Goal: Information Seeking & Learning: Understand process/instructions

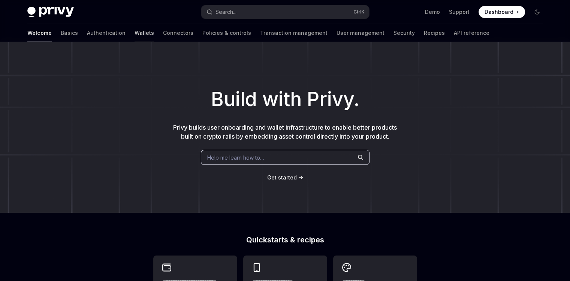
click at [135, 32] on link "Wallets" at bounding box center [144, 33] width 19 height 18
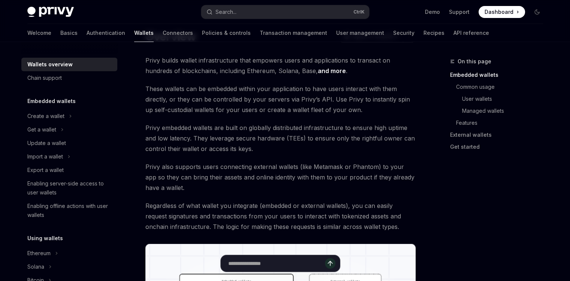
scroll to position [25, 0]
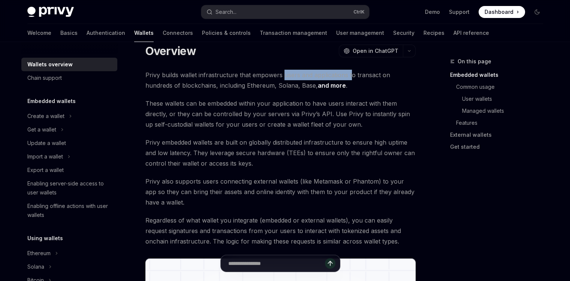
drag, startPoint x: 315, startPoint y: 75, endPoint x: 389, endPoint y: 72, distance: 74.3
click at [382, 72] on span "Privy builds wallet infrastructure that empowers users and applications to tran…" at bounding box center [280, 80] width 270 height 21
click at [390, 72] on span "Privy builds wallet infrastructure that empowers users and applications to tran…" at bounding box center [280, 80] width 270 height 21
drag, startPoint x: 160, startPoint y: 86, endPoint x: 186, endPoint y: 86, distance: 25.5
click at [186, 86] on span "Privy builds wallet infrastructure that empowers users and applications to tran…" at bounding box center [280, 80] width 270 height 21
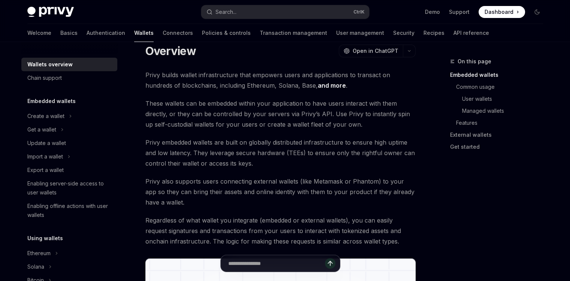
click at [204, 84] on span "Privy builds wallet infrastructure that empowers users and applications to tran…" at bounding box center [280, 80] width 270 height 21
drag, startPoint x: 233, startPoint y: 86, endPoint x: 258, endPoint y: 84, distance: 24.8
click at [250, 85] on span "Privy builds wallet infrastructure that empowers users and applications to tran…" at bounding box center [280, 80] width 270 height 21
click at [269, 84] on span "Privy builds wallet infrastructure that empowers users and applications to tran…" at bounding box center [280, 80] width 270 height 21
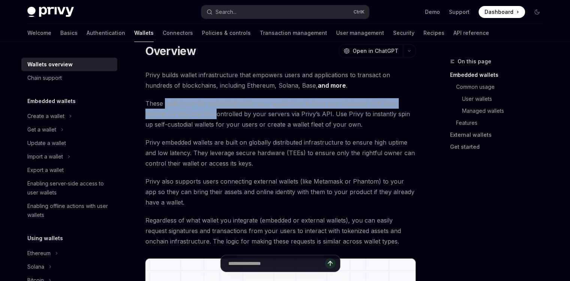
drag, startPoint x: 163, startPoint y: 105, endPoint x: 229, endPoint y: 111, distance: 66.3
click at [223, 110] on span "These wallets can be embedded within your application to have users interact wi…" at bounding box center [280, 113] width 270 height 31
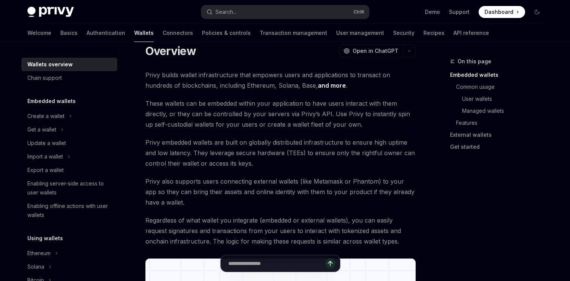
click at [229, 111] on span "These wallets can be embedded within your application to have users interact wi…" at bounding box center [280, 113] width 270 height 31
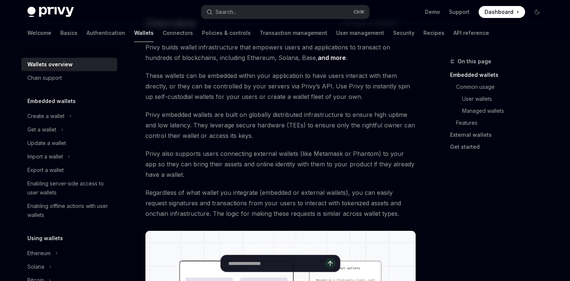
scroll to position [54, 0]
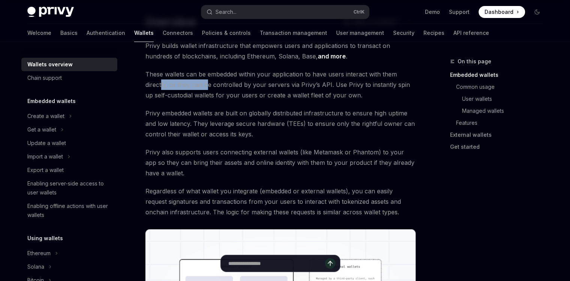
drag, startPoint x: 165, startPoint y: 86, endPoint x: 264, endPoint y: 86, distance: 98.9
click at [243, 83] on span "These wallets can be embedded within your application to have users interact wi…" at bounding box center [280, 84] width 270 height 31
click at [264, 86] on span "These wallets can be embedded within your application to have users interact wi…" at bounding box center [280, 84] width 270 height 31
drag, startPoint x: 221, startPoint y: 81, endPoint x: 276, endPoint y: 86, distance: 54.9
click at [266, 85] on span "These wallets can be embedded within your application to have users interact wi…" at bounding box center [280, 84] width 270 height 31
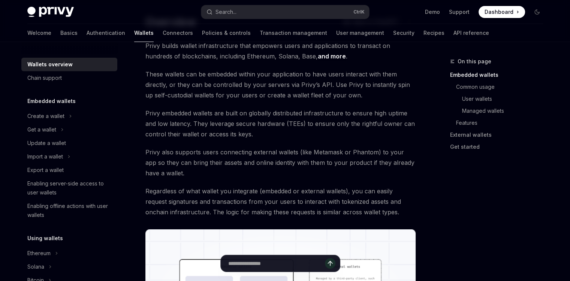
click at [288, 87] on span "These wallets can be embedded within your application to have users interact wi…" at bounding box center [280, 84] width 270 height 31
drag, startPoint x: 257, startPoint y: 83, endPoint x: 333, endPoint y: 93, distance: 77.1
click at [327, 91] on span "These wallets can be embedded within your application to have users interact wi…" at bounding box center [280, 84] width 270 height 31
click at [334, 93] on span "These wallets can be embedded within your application to have users interact wi…" at bounding box center [280, 84] width 270 height 31
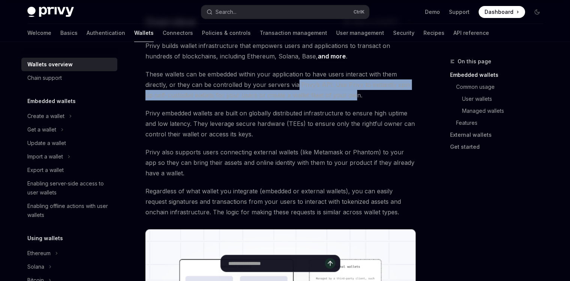
drag, startPoint x: 296, startPoint y: 85, endPoint x: 358, endPoint y: 93, distance: 63.1
click at [345, 91] on span "These wallets can be embedded within your application to have users interact wi…" at bounding box center [280, 84] width 270 height 31
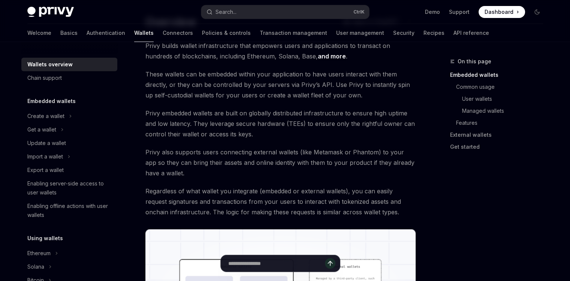
click at [359, 93] on span "These wallets can be embedded within your application to have users interact wi…" at bounding box center [280, 84] width 270 height 31
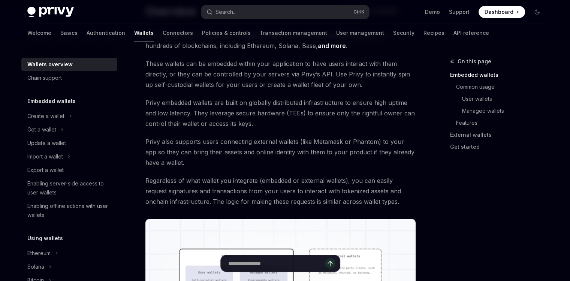
scroll to position [55, 0]
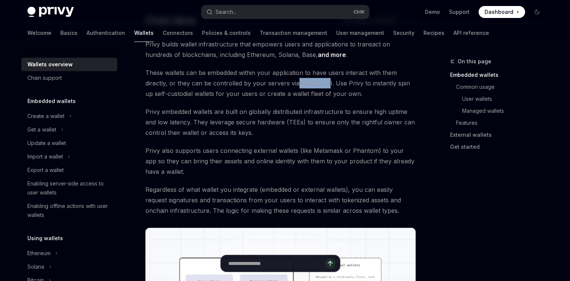
drag, startPoint x: 344, startPoint y: 87, endPoint x: 367, endPoint y: 90, distance: 23.4
click at [353, 88] on span "These wallets can be embedded within your application to have users interact wi…" at bounding box center [280, 82] width 270 height 31
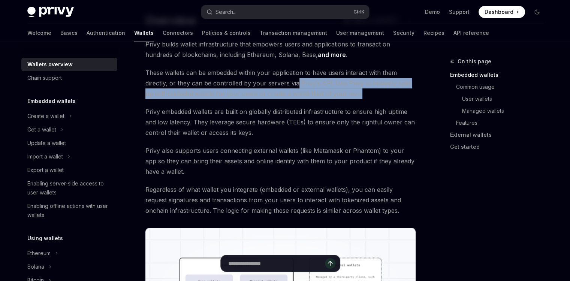
click at [367, 90] on span "These wallets can be embedded within your application to have users interact wi…" at bounding box center [280, 82] width 270 height 31
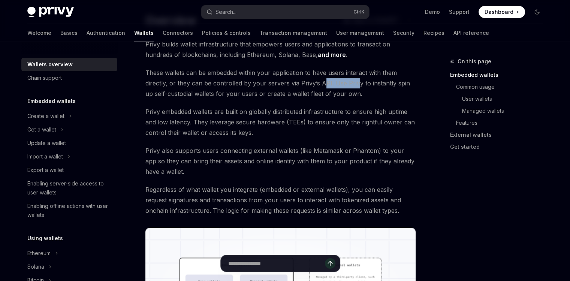
drag, startPoint x: 324, startPoint y: 81, endPoint x: 372, endPoint y: 89, distance: 48.2
click at [365, 87] on span "These wallets can be embedded within your application to have users interact wi…" at bounding box center [280, 82] width 270 height 31
click at [384, 91] on span "These wallets can be embedded within your application to have users interact wi…" at bounding box center [280, 82] width 270 height 31
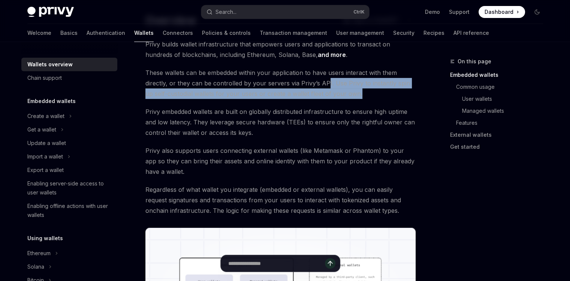
drag, startPoint x: 328, startPoint y: 85, endPoint x: 386, endPoint y: 93, distance: 58.6
click at [371, 90] on span "These wallets can be embedded within your application to have users interact wi…" at bounding box center [280, 82] width 270 height 31
click at [386, 93] on span "These wallets can be embedded within your application to have users interact wi…" at bounding box center [280, 82] width 270 height 31
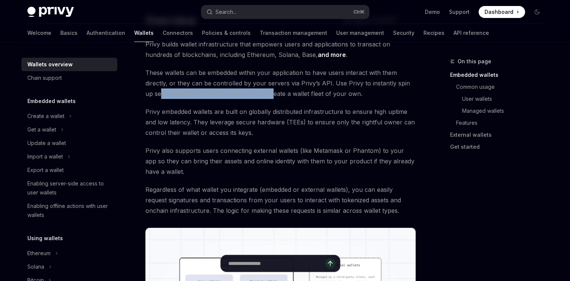
drag, startPoint x: 167, startPoint y: 96, endPoint x: 260, endPoint y: 93, distance: 93.4
click at [260, 93] on span "These wallets can be embedded within your application to have users interact wi…" at bounding box center [280, 82] width 270 height 31
drag, startPoint x: 222, startPoint y: 93, endPoint x: 285, endPoint y: 93, distance: 63.3
click at [285, 93] on span "These wallets can be embedded within your application to have users interact wi…" at bounding box center [280, 82] width 270 height 31
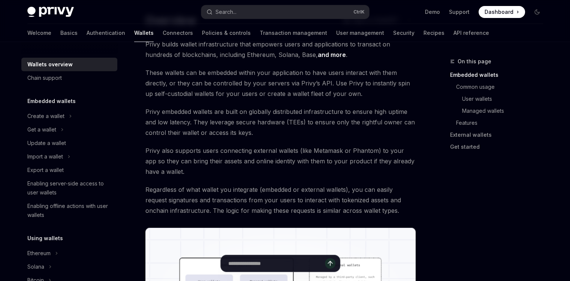
click at [292, 93] on span "These wallets can be embedded within your application to have users interact wi…" at bounding box center [280, 82] width 270 height 31
drag, startPoint x: 181, startPoint y: 92, endPoint x: 277, endPoint y: 99, distance: 96.9
click at [229, 90] on span "These wallets can be embedded within your application to have users interact wi…" at bounding box center [280, 82] width 270 height 31
click at [278, 99] on span "These wallets can be embedded within your application to have users interact wi…" at bounding box center [280, 82] width 270 height 31
drag, startPoint x: 187, startPoint y: 91, endPoint x: 246, endPoint y: 96, distance: 59.4
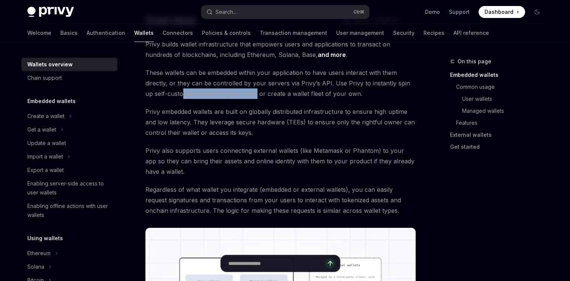
click at [246, 96] on span "These wallets can be embedded within your application to have users interact wi…" at bounding box center [280, 82] width 270 height 31
drag, startPoint x: 231, startPoint y: 94, endPoint x: 285, endPoint y: 91, distance: 53.6
click at [276, 92] on span "These wallets can be embedded within your application to have users interact wi…" at bounding box center [280, 82] width 270 height 31
click at [286, 91] on span "These wallets can be embedded within your application to have users interact wi…" at bounding box center [280, 82] width 270 height 31
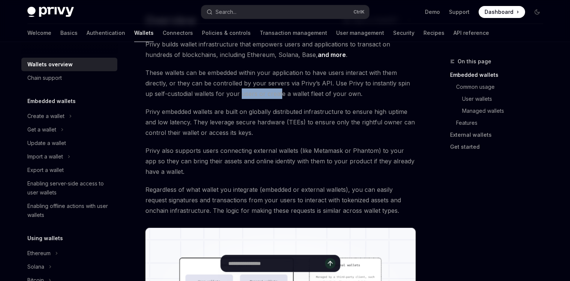
drag, startPoint x: 280, startPoint y: 94, endPoint x: 295, endPoint y: 95, distance: 14.3
click at [292, 95] on span "These wallets can be embedded within your application to have users interact wi…" at bounding box center [280, 82] width 270 height 31
click at [295, 95] on span "These wallets can be embedded within your application to have users interact wi…" at bounding box center [280, 82] width 270 height 31
drag, startPoint x: 176, startPoint y: 108, endPoint x: 249, endPoint y: 123, distance: 73.7
click at [214, 112] on span "Privy embedded wallets are built on globally distributed infrastructure to ensu…" at bounding box center [280, 121] width 270 height 31
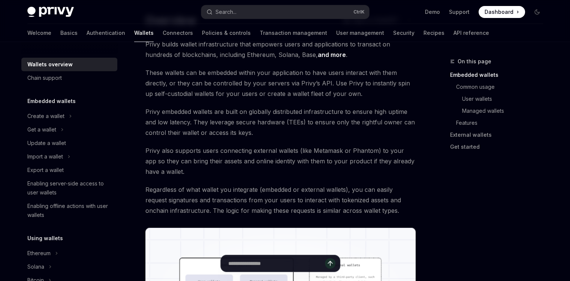
click at [249, 123] on span "Privy embedded wallets are built on globally distributed infrastructure to ensu…" at bounding box center [280, 121] width 270 height 31
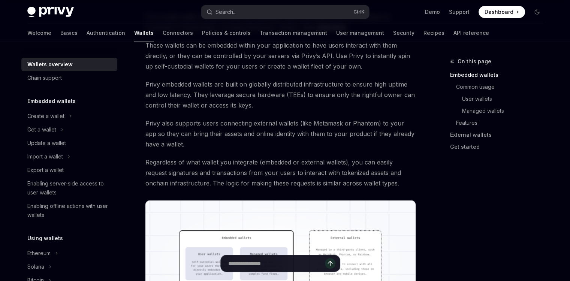
scroll to position [84, 0]
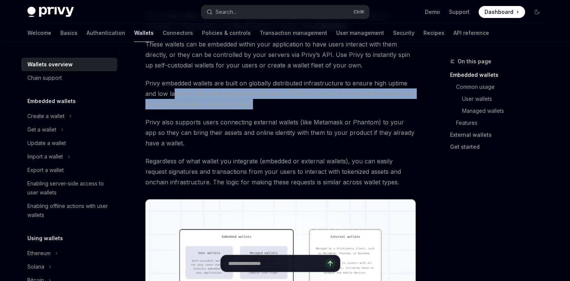
drag, startPoint x: 202, startPoint y: 95, endPoint x: 301, endPoint y: 102, distance: 98.8
click at [301, 102] on span "Privy embedded wallets are built on globally distributed infrastructure to ensu…" at bounding box center [280, 93] width 270 height 31
click at [302, 103] on span "Privy embedded wallets are built on globally distributed infrastructure to ensu…" at bounding box center [280, 93] width 270 height 31
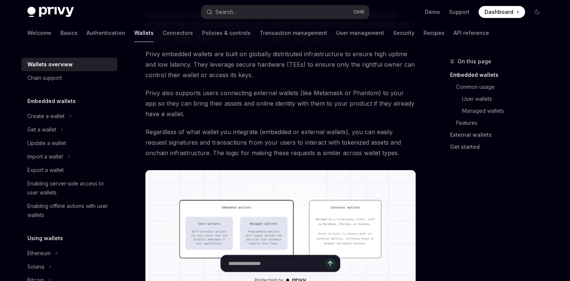
scroll to position [105, 0]
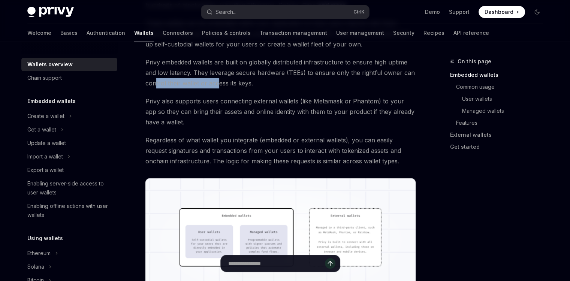
drag, startPoint x: 204, startPoint y: 84, endPoint x: 222, endPoint y: 87, distance: 17.8
click at [216, 85] on span "Privy embedded wallets are built on globally distributed infrastructure to ensu…" at bounding box center [280, 72] width 270 height 31
click at [227, 87] on span "Privy embedded wallets are built on globally distributed infrastructure to ensu…" at bounding box center [280, 72] width 270 height 31
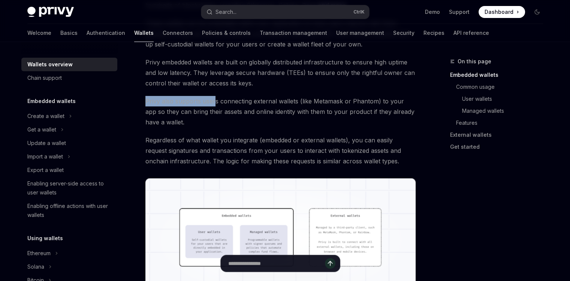
drag, startPoint x: 134, startPoint y: 96, endPoint x: 236, endPoint y: 107, distance: 103.0
click at [236, 107] on span "Privy also supports users connecting external wallets (like Metamask or Phantom…" at bounding box center [280, 111] width 270 height 31
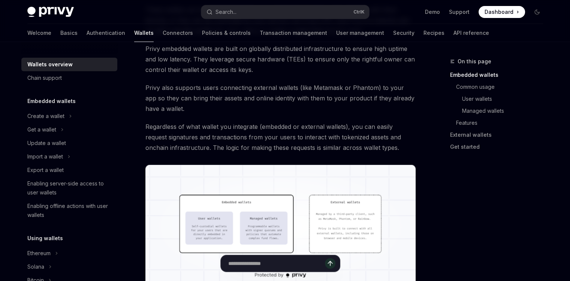
scroll to position [120, 0]
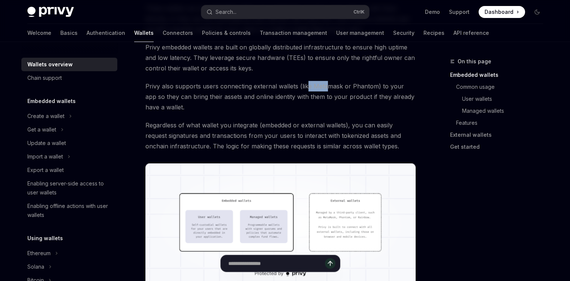
drag, startPoint x: 315, startPoint y: 85, endPoint x: 375, endPoint y: 95, distance: 61.4
click at [372, 94] on span "Privy also supports users connecting external wallets (like Metamask or Phantom…" at bounding box center [280, 96] width 270 height 31
click at [377, 95] on span "Privy also supports users connecting external wallets (like Metamask or Phantom…" at bounding box center [280, 96] width 270 height 31
drag, startPoint x: 187, startPoint y: 97, endPoint x: 230, endPoint y: 108, distance: 45.0
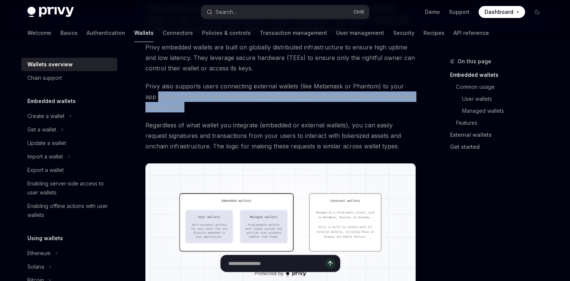
click at [230, 108] on span "Privy also supports users connecting external wallets (like Metamask or Phantom…" at bounding box center [280, 96] width 270 height 31
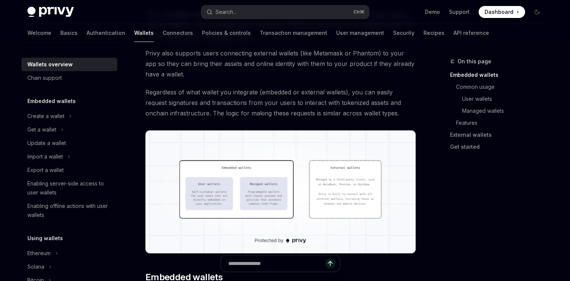
scroll to position [154, 0]
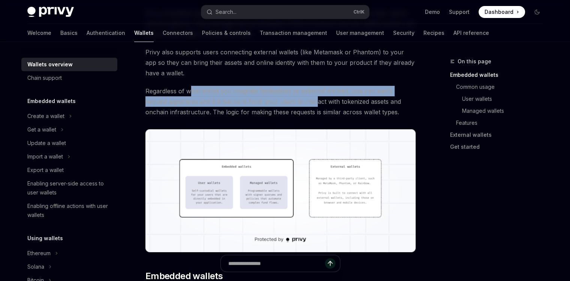
drag, startPoint x: 194, startPoint y: 88, endPoint x: 292, endPoint y: 101, distance: 98.7
click at [292, 101] on span "Regardless of what wallet you integrate (embedded or external wallets), you can…" at bounding box center [280, 101] width 270 height 31
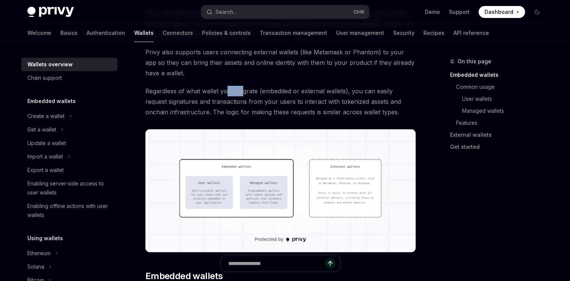
drag, startPoint x: 241, startPoint y: 91, endPoint x: 314, endPoint y: 97, distance: 72.9
click at [294, 96] on span "Regardless of what wallet you integrate (embedded or external wallets), you can…" at bounding box center [280, 101] width 270 height 31
click at [316, 97] on span "Regardless of what wallet you integrate (embedded or external wallets), you can…" at bounding box center [280, 101] width 270 height 31
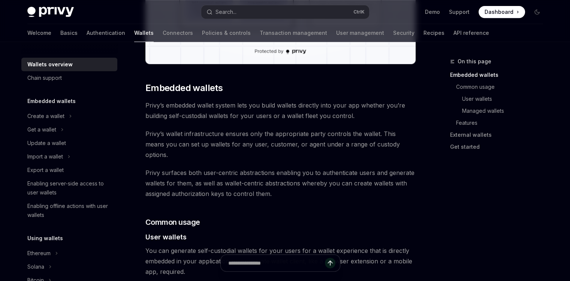
scroll to position [344, 0]
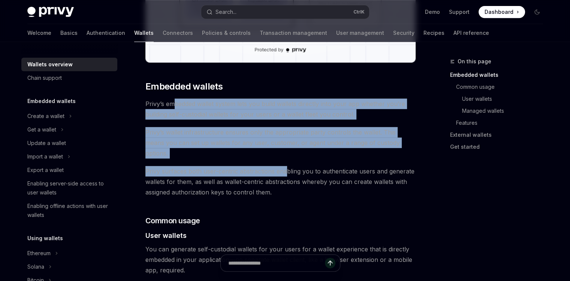
drag, startPoint x: 173, startPoint y: 105, endPoint x: 284, endPoint y: 157, distance: 123.2
click at [284, 166] on span "Privy surfaces both user-centric abstractions enabling you to authenticate user…" at bounding box center [280, 181] width 270 height 31
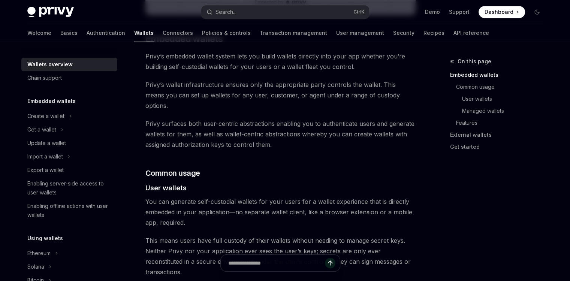
scroll to position [394, 0]
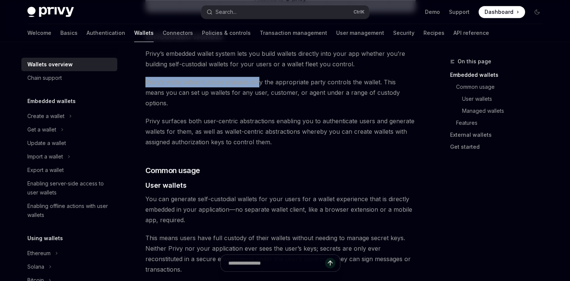
drag, startPoint x: 225, startPoint y: 72, endPoint x: 258, endPoint y: 84, distance: 35.1
click at [258, 84] on span "Privy’s wallet infrastructure ensures only the appropriate party controls the w…" at bounding box center [280, 92] width 270 height 31
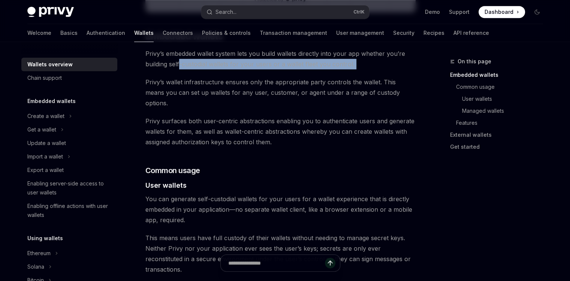
drag, startPoint x: 280, startPoint y: 72, endPoint x: 287, endPoint y: 74, distance: 6.9
click at [284, 67] on span "Privy’s embedded wallet system lets you build wallets directly into your app wh…" at bounding box center [280, 58] width 270 height 21
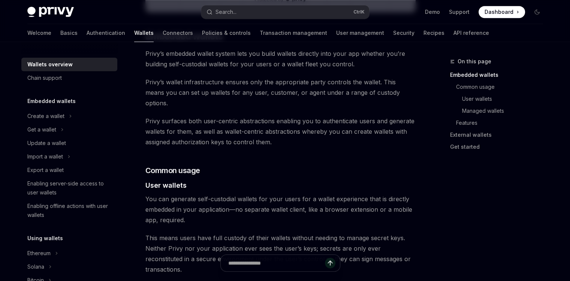
click at [296, 69] on span "Privy’s embedded wallet system lets you build wallets directly into your app wh…" at bounding box center [280, 58] width 270 height 21
drag, startPoint x: 302, startPoint y: 67, endPoint x: 317, endPoint y: 70, distance: 15.3
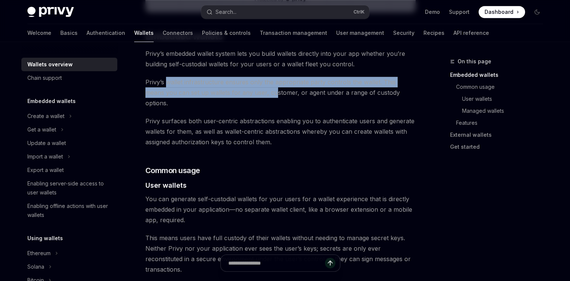
drag, startPoint x: 171, startPoint y: 84, endPoint x: 267, endPoint y: 95, distance: 97.0
click at [262, 95] on span "Privy’s wallet infrastructure ensures only the appropriate party controls the w…" at bounding box center [280, 92] width 270 height 31
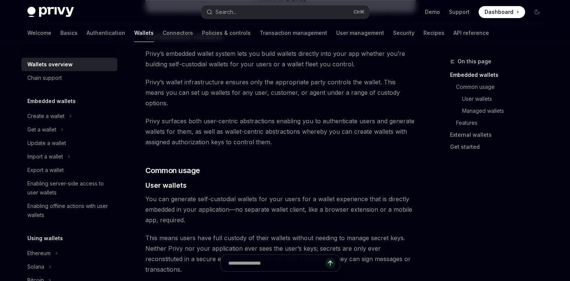
click at [267, 95] on span "Privy’s wallet infrastructure ensures only the appropriate party controls the w…" at bounding box center [280, 92] width 270 height 31
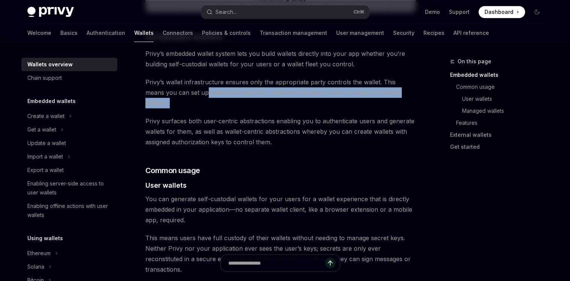
drag, startPoint x: 268, startPoint y: 97, endPoint x: 286, endPoint y: 103, distance: 18.4
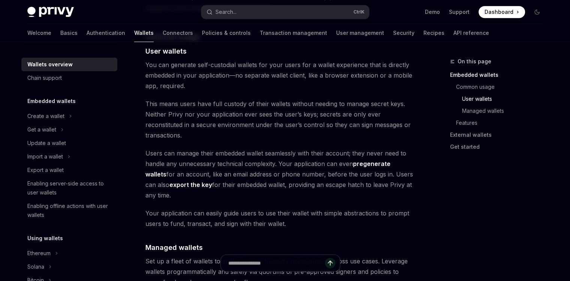
scroll to position [529, 0]
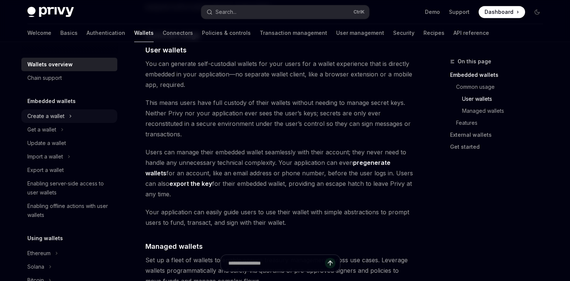
click at [46, 116] on div "Create a wallet" at bounding box center [45, 116] width 37 height 9
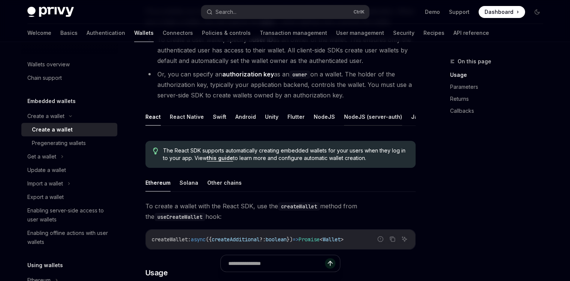
scroll to position [0, 33]
click at [402, 114] on button "REST API" at bounding box center [412, 117] width 24 height 18
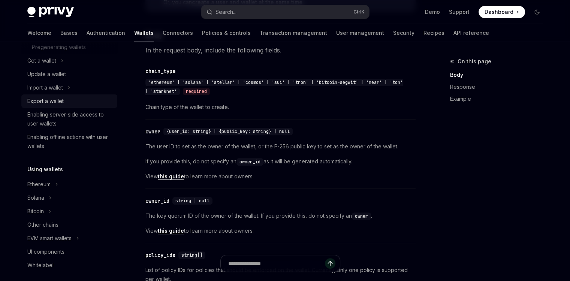
scroll to position [97, 0]
click at [45, 197] on div "Solana" at bounding box center [69, 196] width 96 height 13
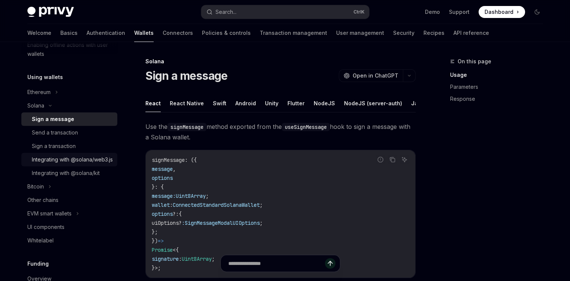
scroll to position [195, 0]
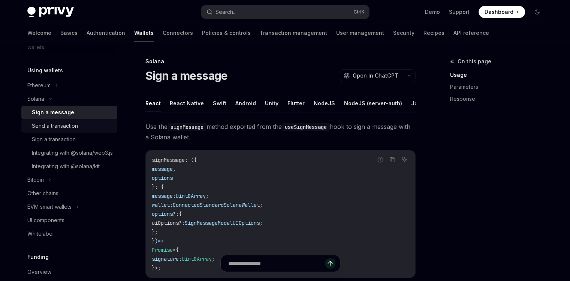
click at [49, 127] on div "Send a transaction" at bounding box center [55, 125] width 46 height 9
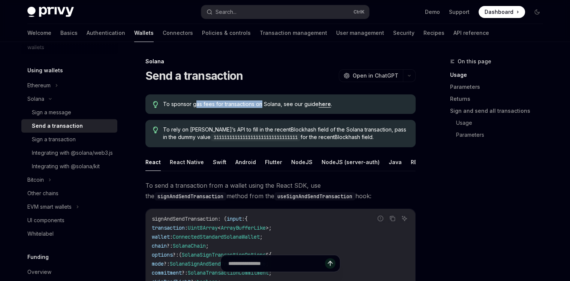
drag, startPoint x: 231, startPoint y: 104, endPoint x: 298, endPoint y: 101, distance: 67.2
click at [274, 103] on span "To sponsor gas fees for transactions on Solana, see our guide here ." at bounding box center [285, 103] width 245 height 7
click at [298, 101] on span "To sponsor gas fees for transactions on Solana, see our guide here ." at bounding box center [285, 103] width 245 height 7
drag, startPoint x: 211, startPoint y: 105, endPoint x: 301, endPoint y: 99, distance: 90.1
click at [294, 98] on div "To sponsor gas fees for transactions on Solana, see our guide here ." at bounding box center [280, 103] width 270 height 19
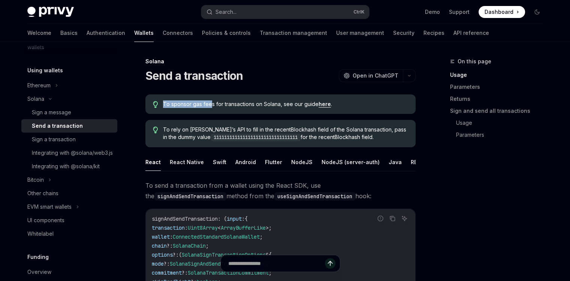
click at [301, 99] on div "To sponsor gas fees for transactions on Solana, see our guide here ." at bounding box center [280, 103] width 270 height 19
click at [323, 105] on link "here" at bounding box center [325, 104] width 12 height 7
type textarea "*"
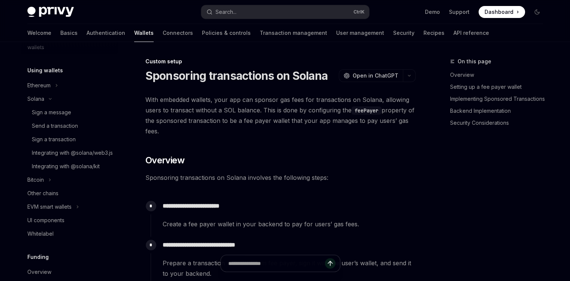
scroll to position [511, 0]
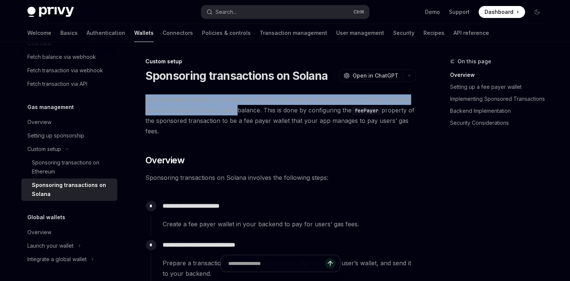
drag, startPoint x: 142, startPoint y: 101, endPoint x: 257, endPoint y: 108, distance: 115.3
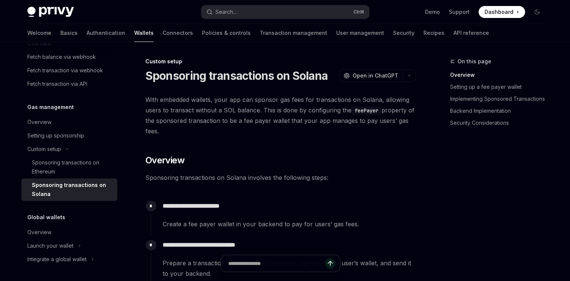
click at [261, 109] on span "With embedded wallets, your app can sponsor gas fees for transactions on Solana…" at bounding box center [280, 115] width 270 height 42
drag, startPoint x: 229, startPoint y: 97, endPoint x: 305, endPoint y: 104, distance: 76.0
click at [305, 104] on span "With embedded wallets, your app can sponsor gas fees for transactions on Solana…" at bounding box center [280, 115] width 270 height 42
drag, startPoint x: 259, startPoint y: 101, endPoint x: 328, endPoint y: 102, distance: 69.3
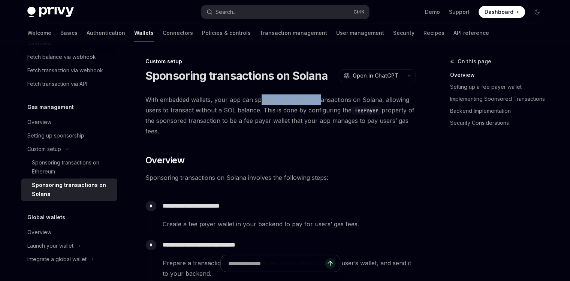
click at [325, 102] on span "With embedded wallets, your app can sponsor gas fees for transactions on Solana…" at bounding box center [280, 115] width 270 height 42
click at [328, 102] on span "With embedded wallets, your app can sponsor gas fees for transactions on Solana…" at bounding box center [280, 115] width 270 height 42
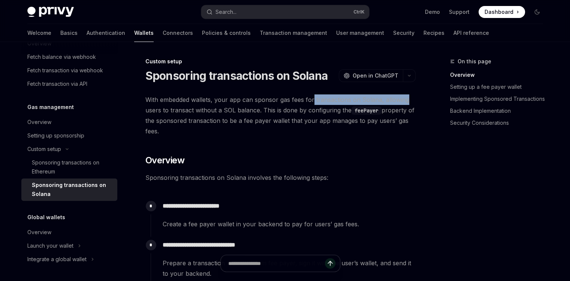
drag, startPoint x: 311, startPoint y: 97, endPoint x: 416, endPoint y: 96, distance: 105.3
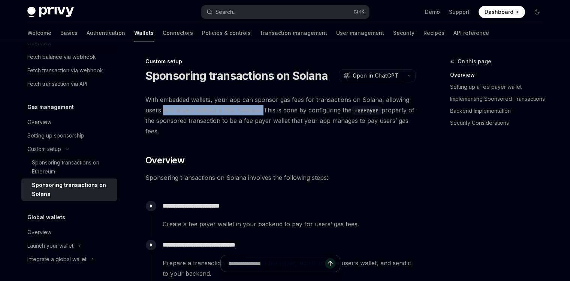
drag, startPoint x: 166, startPoint y: 109, endPoint x: 267, endPoint y: 112, distance: 100.8
click at [262, 112] on span "With embedded wallets, your app can sponsor gas fees for transactions on Solana…" at bounding box center [280, 115] width 270 height 42
click at [267, 112] on span "With embedded wallets, your app can sponsor gas fees for transactions on Solana…" at bounding box center [280, 115] width 270 height 42
drag, startPoint x: 225, startPoint y: 113, endPoint x: 259, endPoint y: 114, distance: 34.1
click at [259, 114] on span "With embedded wallets, your app can sponsor gas fees for transactions on Solana…" at bounding box center [280, 115] width 270 height 42
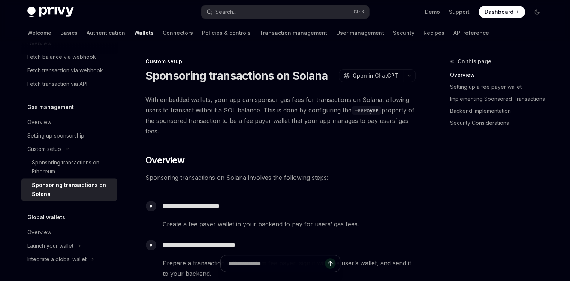
click at [275, 117] on span "With embedded wallets, your app can sponsor gas fees for transactions on Solana…" at bounding box center [280, 115] width 270 height 42
drag, startPoint x: 280, startPoint y: 110, endPoint x: 288, endPoint y: 111, distance: 7.9
click at [288, 111] on span "With embedded wallets, your app can sponsor gas fees for transactions on Solana…" at bounding box center [280, 115] width 270 height 42
click at [319, 112] on span "With embedded wallets, your app can sponsor gas fees for transactions on Solana…" at bounding box center [280, 115] width 270 height 42
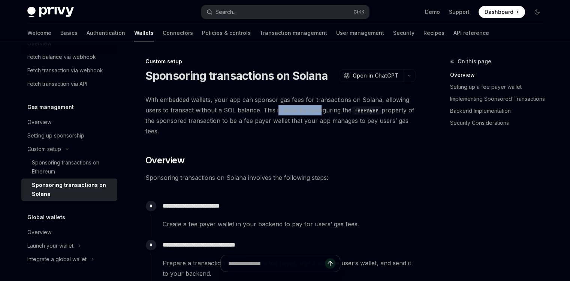
click at [319, 112] on span "With embedded wallets, your app can sponsor gas fees for transactions on Solana…" at bounding box center [280, 115] width 270 height 42
drag, startPoint x: 256, startPoint y: 111, endPoint x: 314, endPoint y: 111, distance: 57.7
click at [310, 111] on span "With embedded wallets, your app can sponsor gas fees for transactions on Solana…" at bounding box center [280, 115] width 270 height 42
click at [314, 111] on span "With embedded wallets, your app can sponsor gas fees for transactions on Solana…" at bounding box center [280, 115] width 270 height 42
